Goal: Check status: Check status

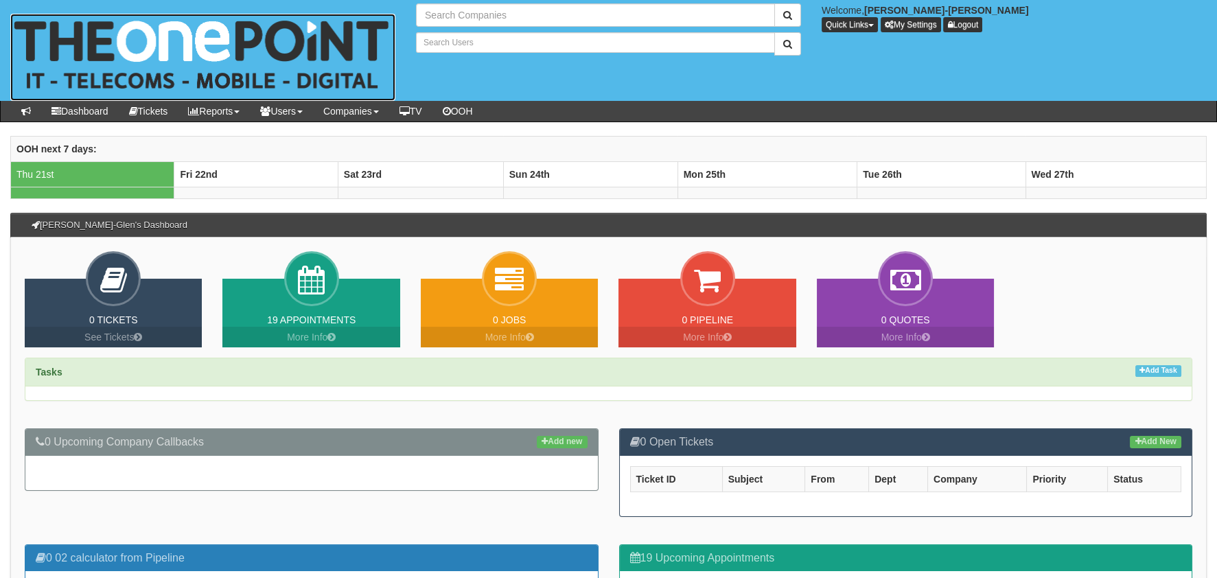
type input "Search Companies"
type input "Search Users"
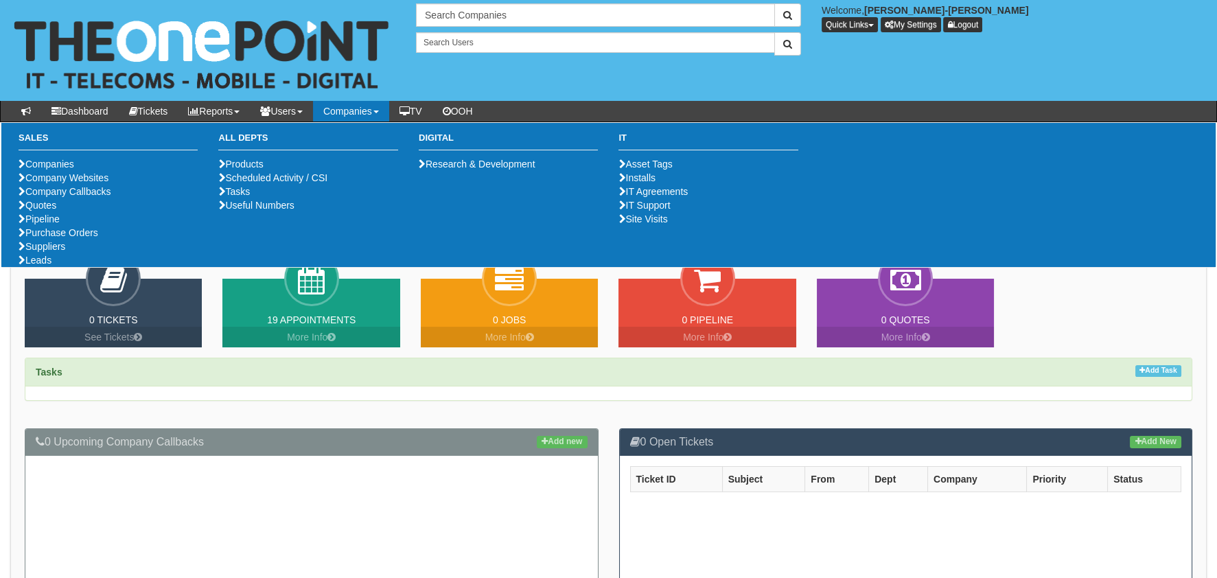
click at [371, 120] on link "Companies" at bounding box center [351, 111] width 76 height 21
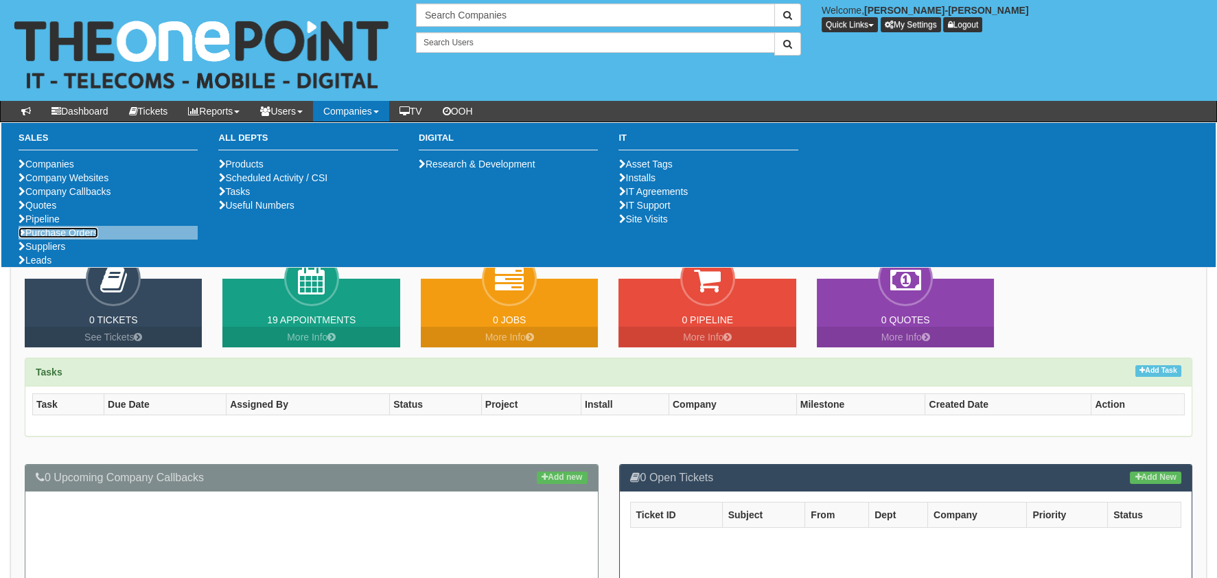
click at [95, 238] on link "Purchase Orders" at bounding box center [59, 232] width 80 height 11
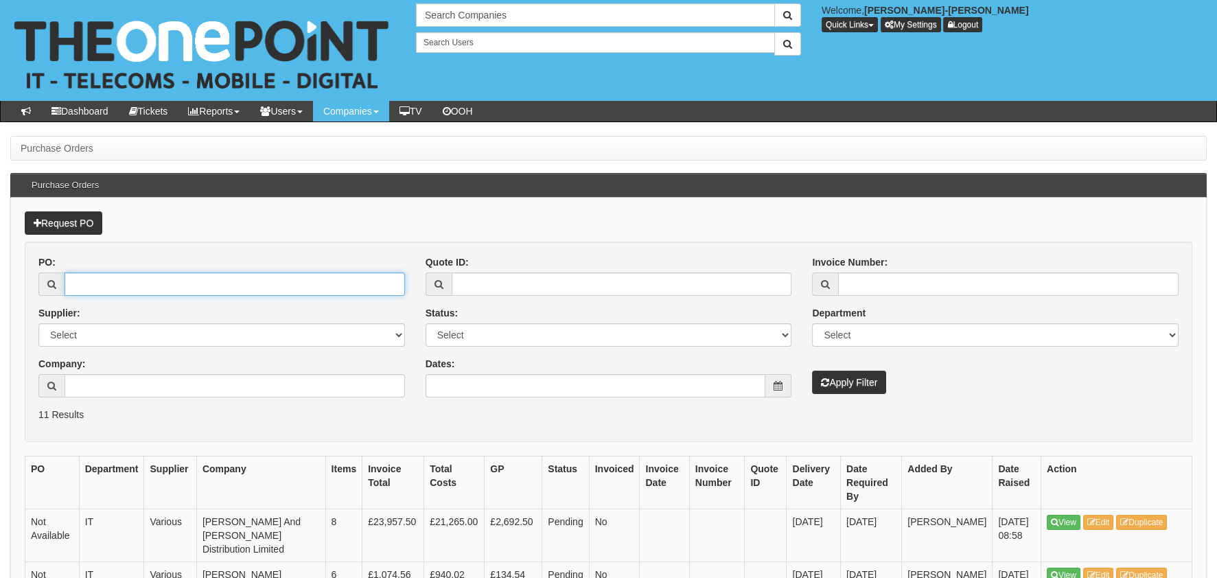
click at [186, 283] on input "PO:" at bounding box center [235, 283] width 340 height 23
paste input "19348"
type input "19348"
click at [848, 380] on button "Apply Filter" at bounding box center [849, 382] width 74 height 23
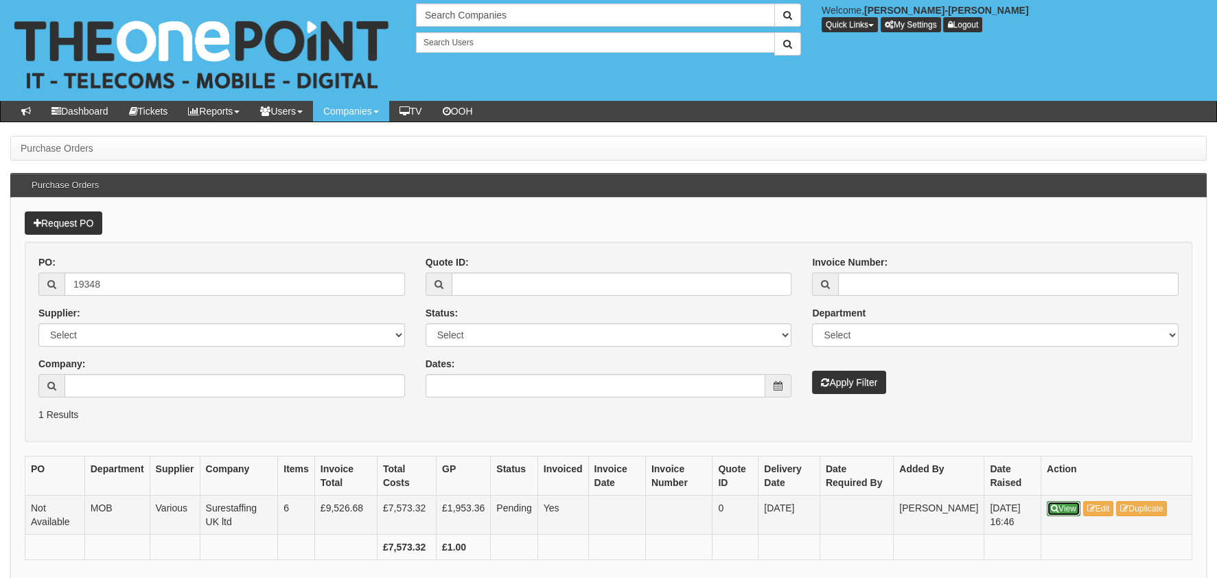
click at [1058, 510] on link "View" at bounding box center [1064, 508] width 34 height 15
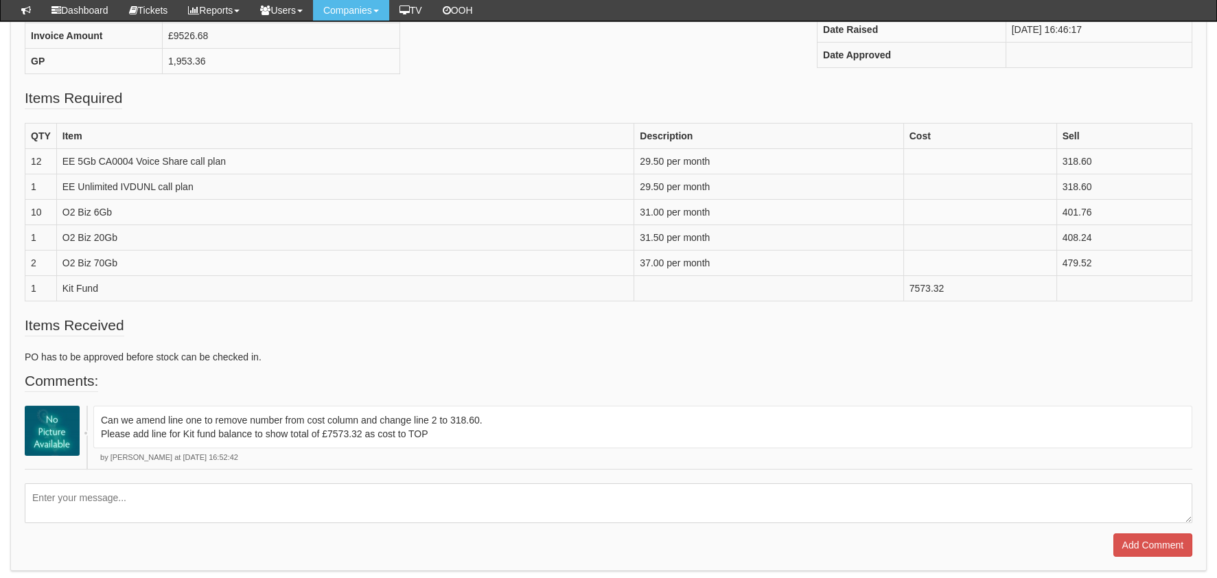
scroll to position [271, 0]
